Goal: Information Seeking & Learning: Learn about a topic

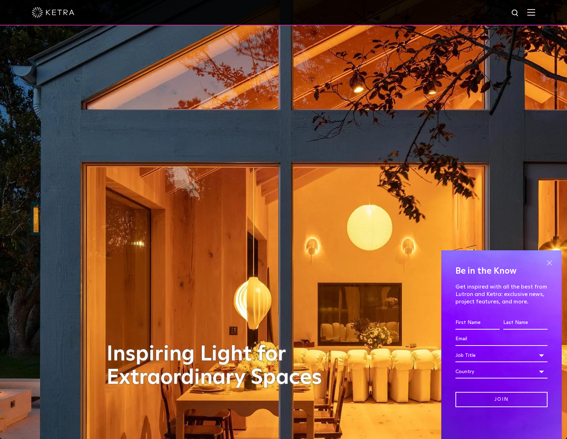
click at [549, 260] on span at bounding box center [549, 263] width 11 height 11
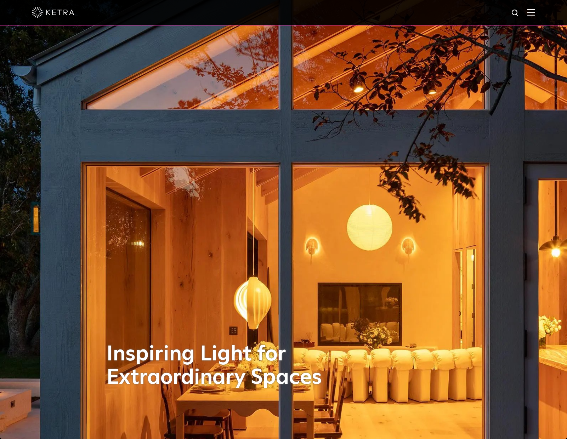
click at [528, 13] on img at bounding box center [531, 12] width 8 height 7
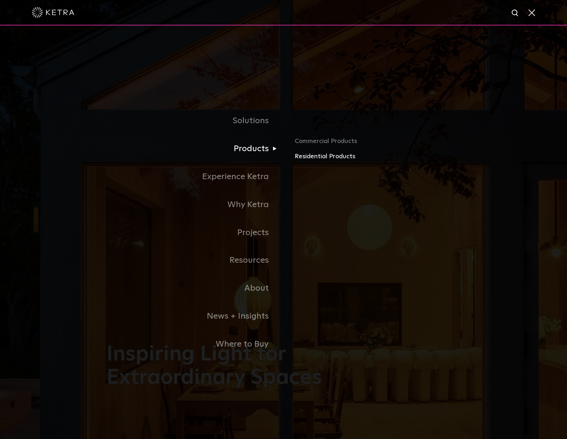
click at [315, 158] on link "Residential Products" at bounding box center [378, 157] width 166 height 10
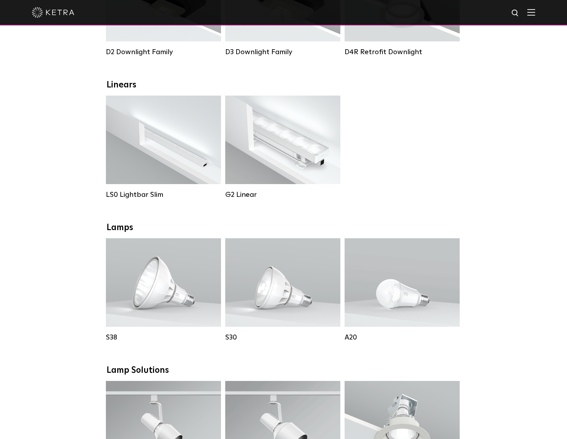
scroll to position [236, 0]
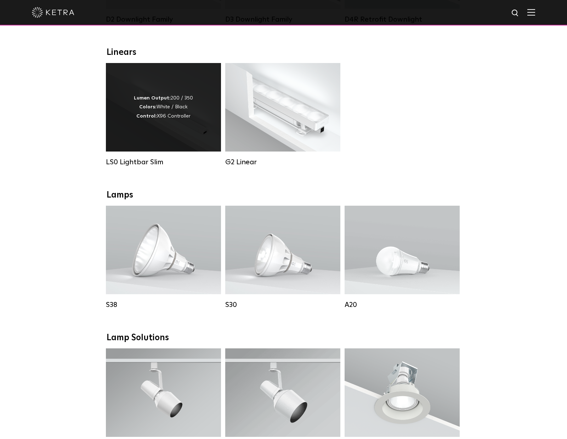
click at [155, 126] on div "Lumen Output: 200 / 350 Colors: White / Black Control: X96 Controller" at bounding box center [163, 107] width 115 height 89
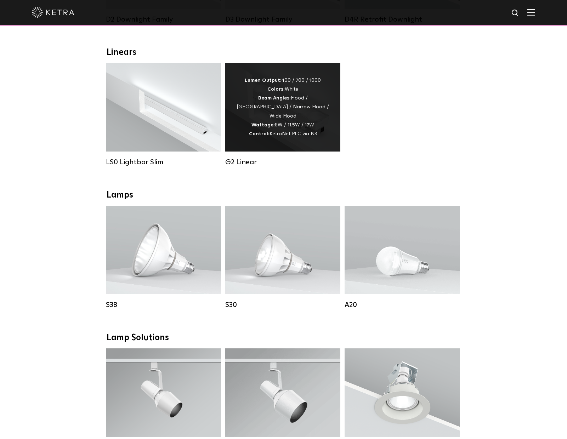
click at [304, 117] on div "Lumen Output: 400 / 700 / 1000 Colors: White Beam Angles: Flood / Graze / Narro…" at bounding box center [283, 107] width 94 height 62
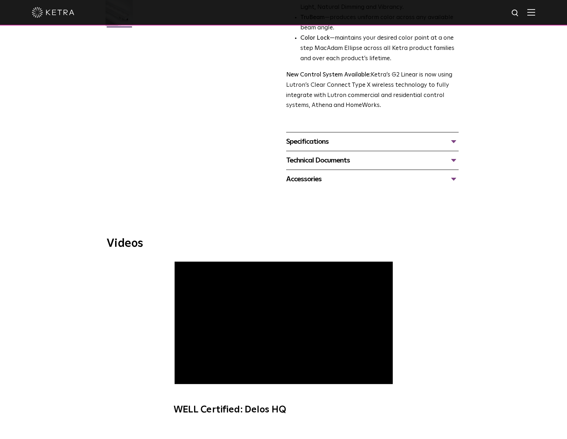
scroll to position [232, 0]
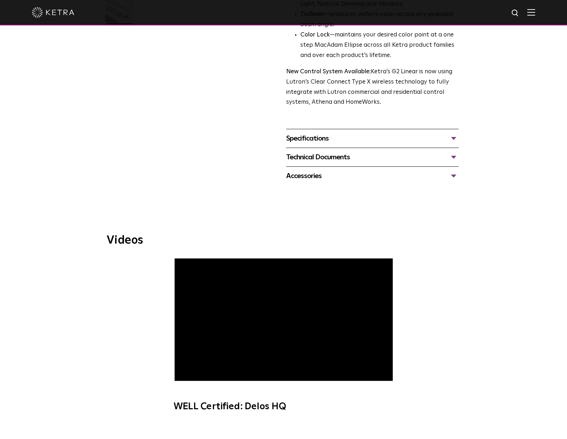
click at [456, 139] on div "Specifications" at bounding box center [372, 138] width 173 height 11
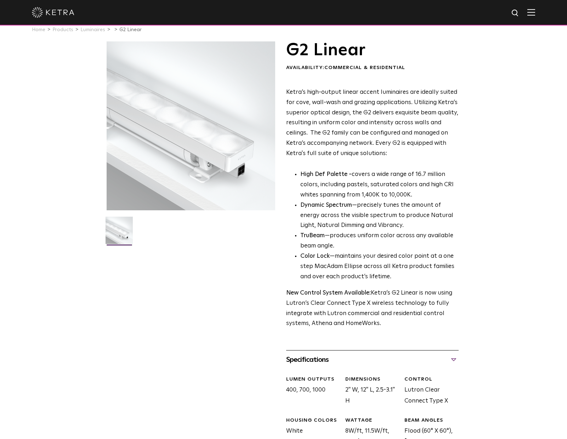
scroll to position [0, 0]
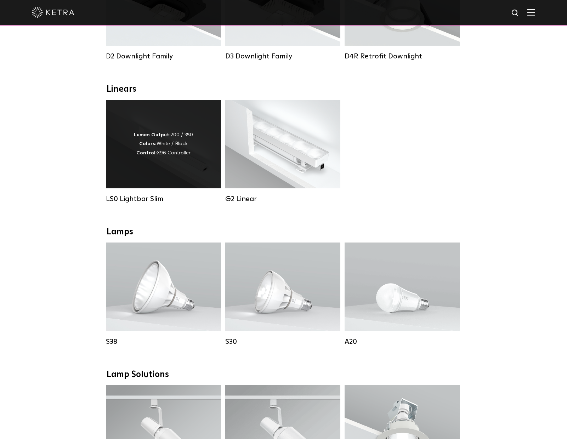
scroll to position [199, 0]
click at [178, 162] on div "Lumen Output: 200 / 350 Colors: White / Black Control: X96 Controller" at bounding box center [163, 144] width 115 height 89
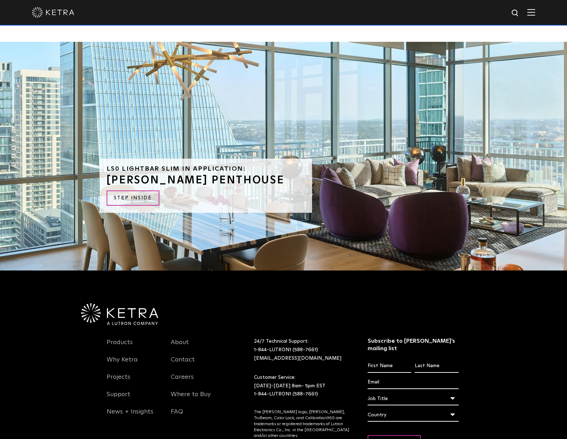
scroll to position [1965, 0]
